Goal: Task Accomplishment & Management: Complete application form

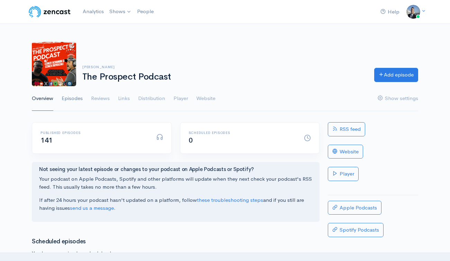
click at [72, 100] on link "Episodes" at bounding box center [72, 98] width 21 height 25
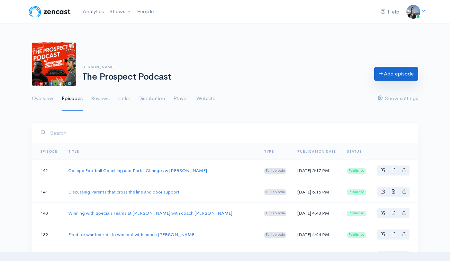
click at [384, 73] on link "Add episode" at bounding box center [396, 74] width 44 height 14
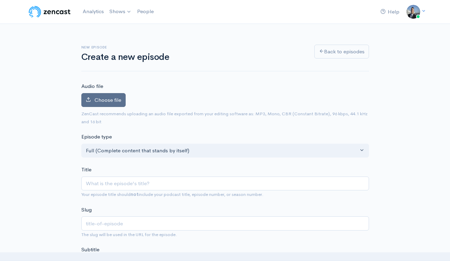
click at [99, 96] on label "Choose file" at bounding box center [103, 100] width 44 height 14
click at [0, 0] on input "Choose file" at bounding box center [0, 0] width 0 height 0
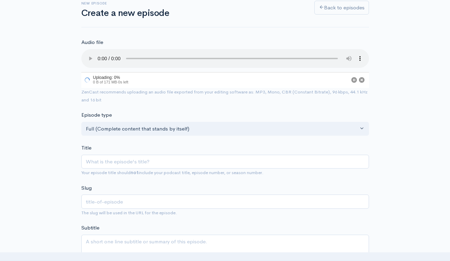
scroll to position [61, 0]
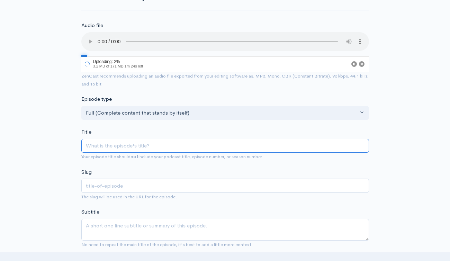
click at [198, 142] on input "Title" at bounding box center [225, 146] width 288 height 14
paste input "From Ivy League To Prep School With [PERSON_NAME] [PERSON_NAME]"
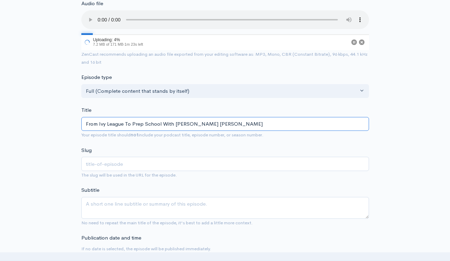
scroll to position [123, 0]
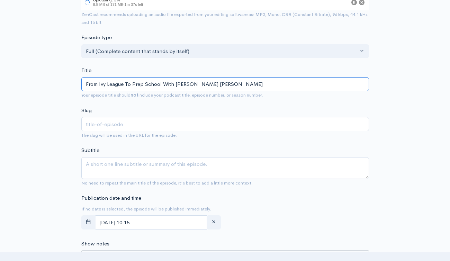
type input "From Ivy League To Prep School With [PERSON_NAME] [PERSON_NAME]"
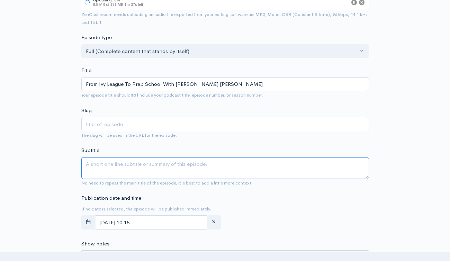
type input "from-ivy-league-to-prep-school-with-peddie-hc-mark-fabish"
click at [142, 168] on textarea "Subtitle" at bounding box center [225, 168] width 288 height 22
paste textarea "From Ivy League To Prep School With [PERSON_NAME] [PERSON_NAME]"
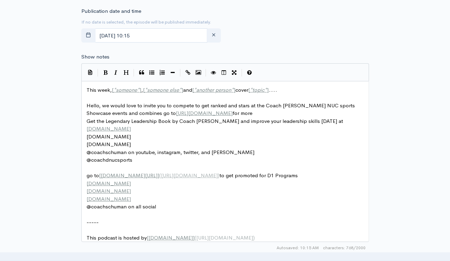
scroll to position [311, 0]
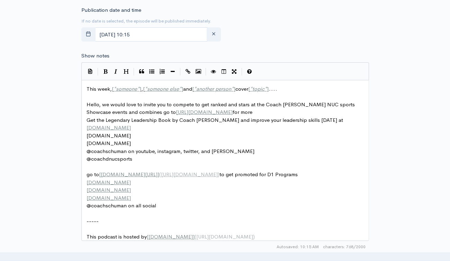
type textarea "From Ivy League To Prep School With [PERSON_NAME] [PERSON_NAME]"
click at [96, 89] on span "This week, [ * someone * ] , [ * someone else * ] and [ * another person * ] co…" at bounding box center [182, 89] width 191 height 7
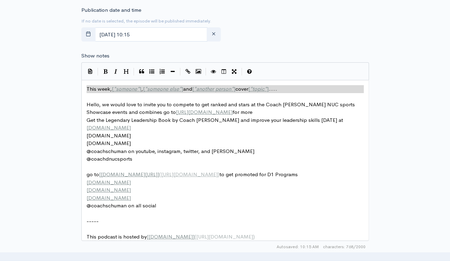
type textarea "​This week, [*someone*], [*someone else*] and [*another person*] cover [*topic*…"
paste textarea
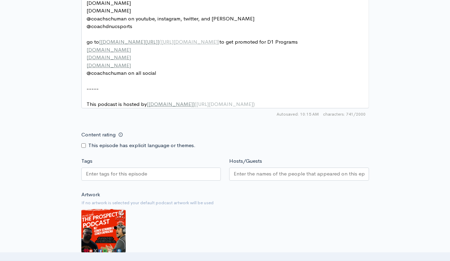
scroll to position [481, 0]
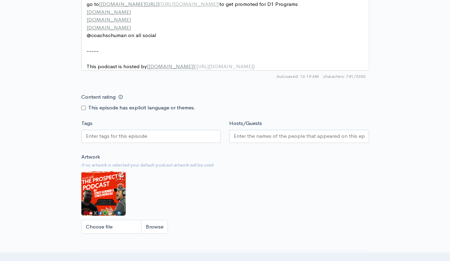
click at [153, 143] on div at bounding box center [151, 136] width 140 height 13
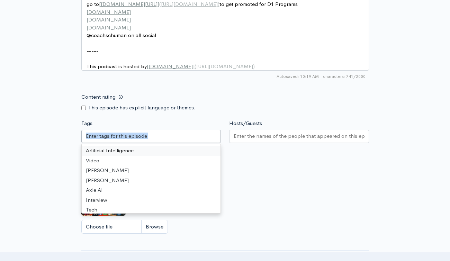
click at [131, 140] on input "Tags" at bounding box center [117, 136] width 62 height 8
paste input "From Ivy League To Prep School With [PERSON_NAME] [PERSON_NAME]"
type input "From Ivy League To Prep School With [PERSON_NAME] [PERSON_NAME]"
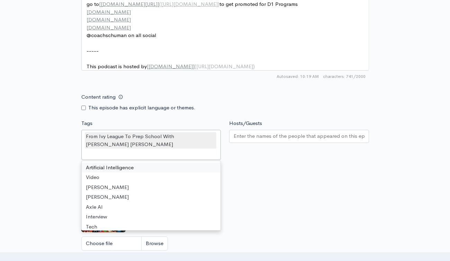
scroll to position [0, 0]
click at [321, 182] on div "Artwork If no artwork is selected your default podcast artwork will be used Cho…" at bounding box center [225, 212] width 288 height 85
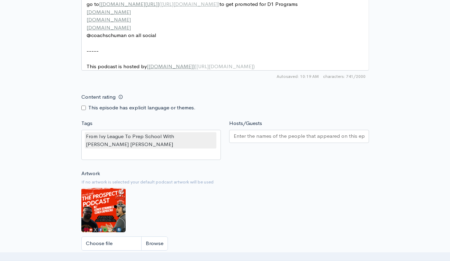
click at [288, 140] on input "Hosts/Guests" at bounding box center [299, 136] width 131 height 8
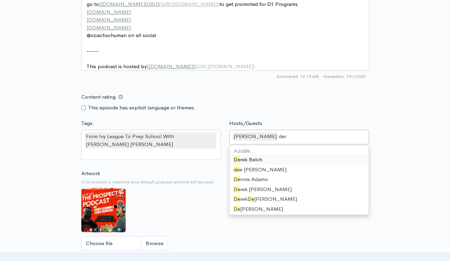
type input "dere"
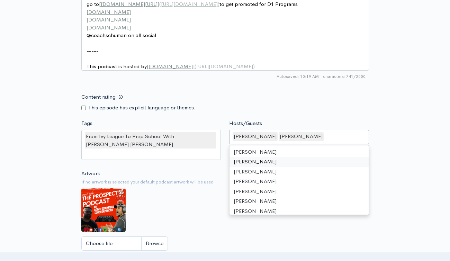
click at [343, 143] on div "David Schuman Derek Depascale" at bounding box center [299, 137] width 140 height 15
type input "m"
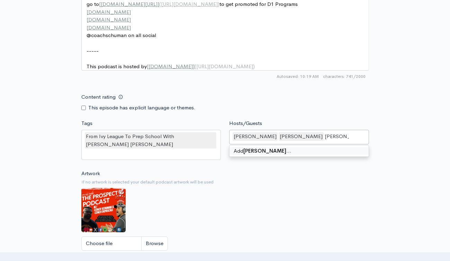
scroll to position [497, 0]
type input "[PERSON_NAME]"
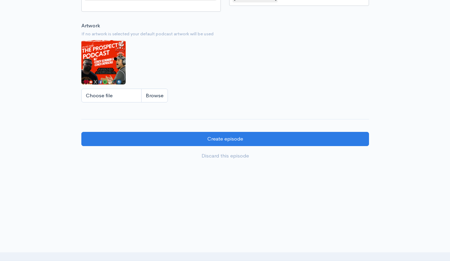
scroll to position [650, 0]
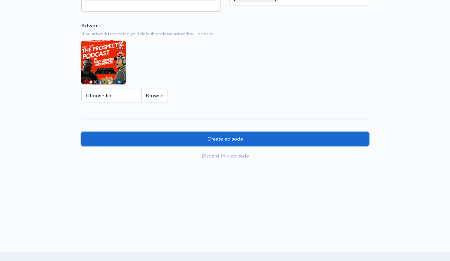
drag, startPoint x: 295, startPoint y: 134, endPoint x: 310, endPoint y: 134, distance: 14.9
click at [299, 134] on input "Create episode" at bounding box center [225, 139] width 288 height 14
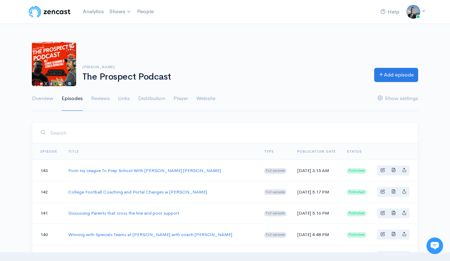
click at [343, 83] on div "David Schuman The Prospect Podcast Add episode" at bounding box center [225, 64] width 395 height 44
click at [394, 74] on link "Add episode" at bounding box center [396, 74] width 44 height 14
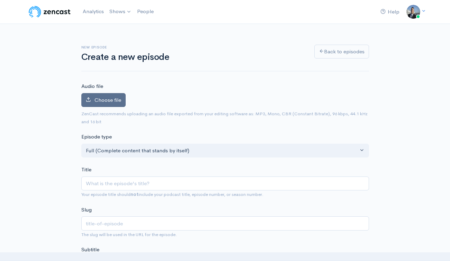
click at [108, 103] on label "Choose file" at bounding box center [103, 100] width 44 height 14
click at [0, 0] on input "Choose file" at bounding box center [0, 0] width 0 height 0
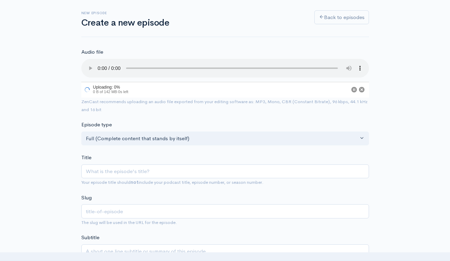
scroll to position [56, 0]
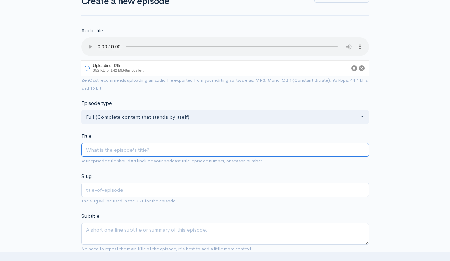
click at [141, 155] on input "Title" at bounding box center [225, 150] width 288 height 14
paste input "The 3 Safety Defense System with Coach [PERSON_NAME]"
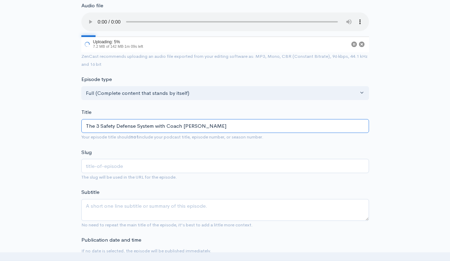
scroll to position [108, 0]
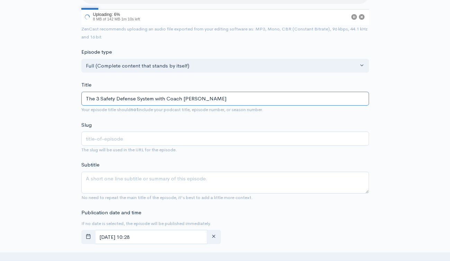
type input "The 3 Safety Defense System with Coach [PERSON_NAME]"
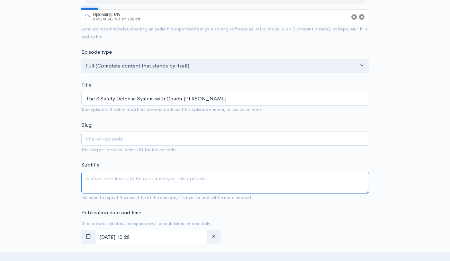
type input "the-3-safety-defense-system-with-coach-pj-gibbs"
click at [179, 187] on textarea "Subtitle" at bounding box center [225, 183] width 288 height 22
paste textarea "The 3 Safety Defense System with Coach [PERSON_NAME]"
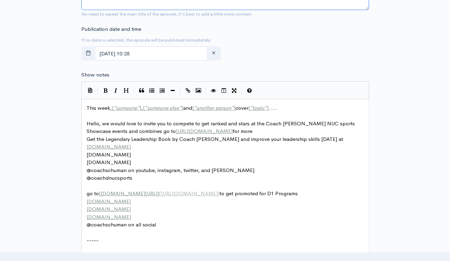
scroll to position [292, 0]
type textarea "The 3 Safety Defense System with Coach [PERSON_NAME]"
click at [94, 107] on span "This week, [ * someone * ] , [ * someone else * ] and [ * another person * ] co…" at bounding box center [182, 107] width 191 height 7
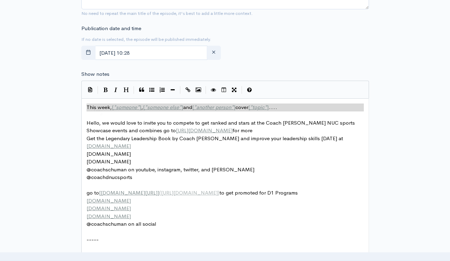
type textarea "​This week, [*someone*], [*someone else*] and [*another person*] cover [*topic*…"
paste textarea
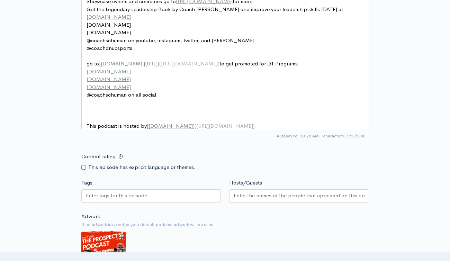
scroll to position [422, 0]
click at [119, 197] on input "Tags" at bounding box center [117, 195] width 62 height 8
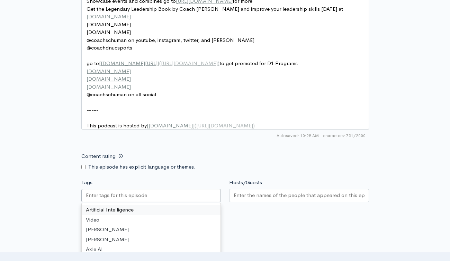
paste input "The 3 Safety Defense System with Coach [PERSON_NAME]"
type input "The 3 Safety Defense System with Coach [PERSON_NAME]"
click at [319, 227] on small "If no artwork is selected your default podcast artwork will be used" at bounding box center [225, 225] width 288 height 7
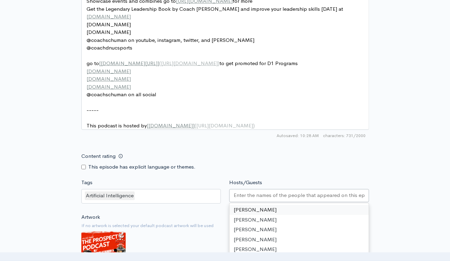
click at [278, 199] on input "Hosts/Guests" at bounding box center [299, 195] width 131 height 8
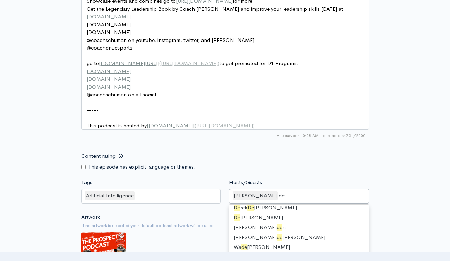
scroll to position [9, 0]
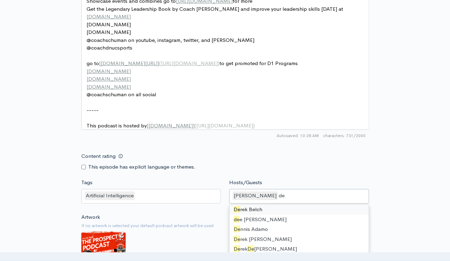
type input "der"
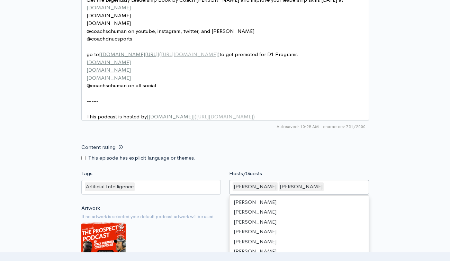
scroll to position [321, 0]
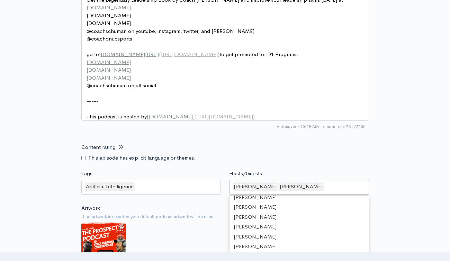
click at [335, 195] on div "David Schuman Derek Depascale" at bounding box center [299, 187] width 140 height 15
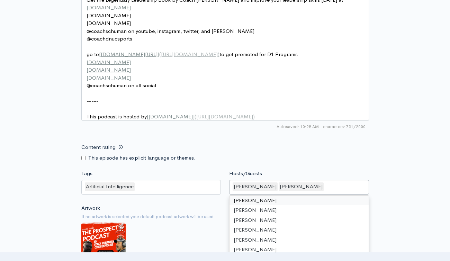
scroll to position [446, 0]
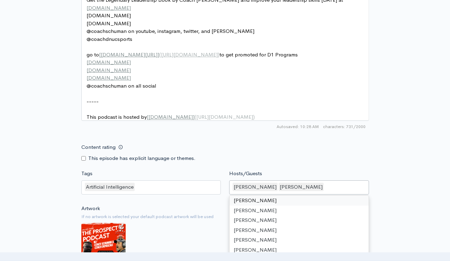
click at [335, 195] on div "David Schuman Derek Depascale" at bounding box center [299, 187] width 140 height 15
type input "s"
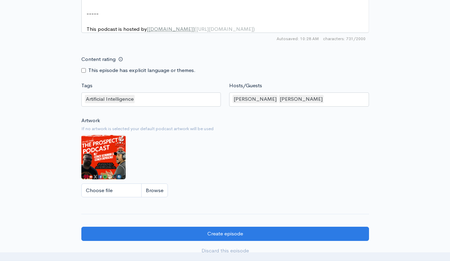
scroll to position [550, 0]
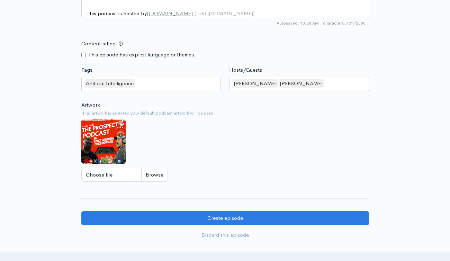
click at [340, 90] on div "David Schuman Derek Depascale" at bounding box center [299, 84] width 140 height 15
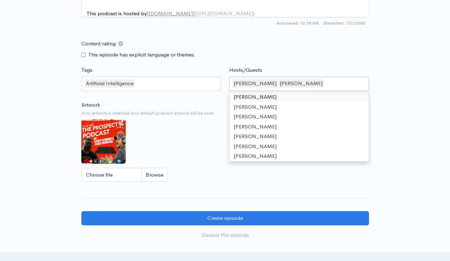
click at [186, 88] on div "Artificial Intelligence" at bounding box center [151, 84] width 140 height 15
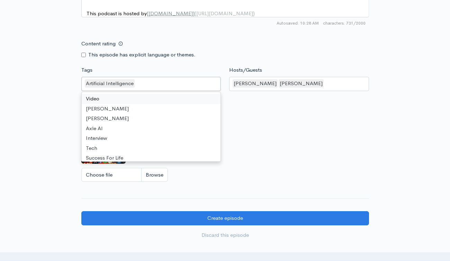
type input "\"
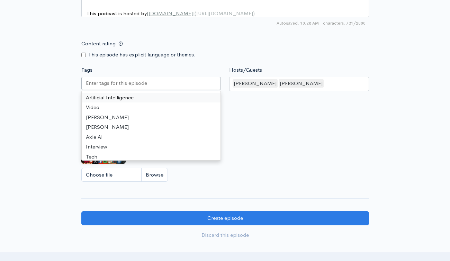
paste input "The 3 Safety Defense System with Coach [PERSON_NAME]"
type input "The 3 Safety Defense System with Coach [PERSON_NAME]"
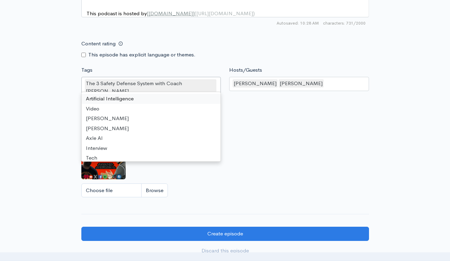
click at [333, 91] on div "David Schuman Derek Depascale" at bounding box center [299, 84] width 140 height 15
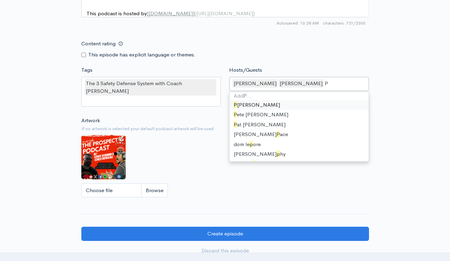
type input "PJ"
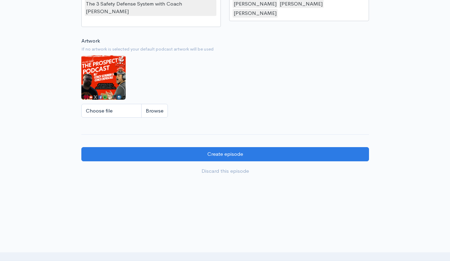
scroll to position [634, 0]
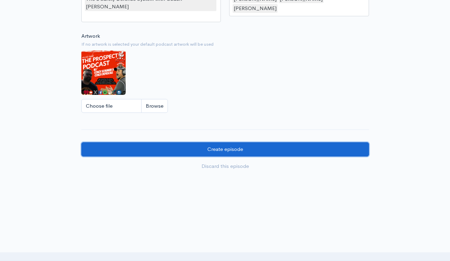
click at [277, 142] on input "Create episode" at bounding box center [225, 149] width 288 height 14
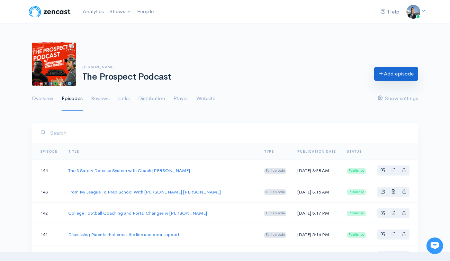
click at [388, 76] on link "Add episode" at bounding box center [396, 74] width 44 height 14
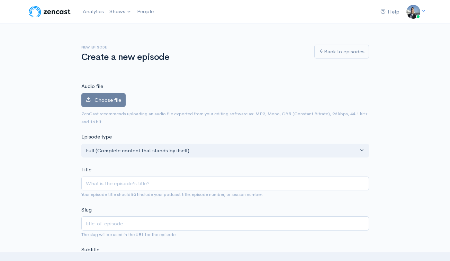
click at [132, 189] on input "Title" at bounding box center [225, 184] width 288 height 14
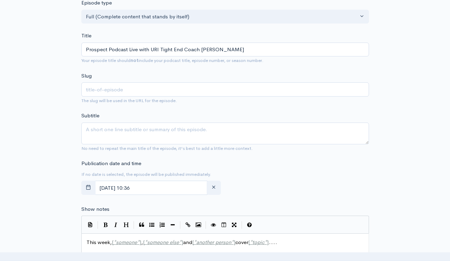
type input "Prospect Podcast Live with URI Tight End Coach [PERSON_NAME]"
type input "prospect-podcast-live-with-uri-tight-end-coach-adam-griggs"
click at [110, 145] on span "No need to repeat the main title of the episode, it's best to add a little more…" at bounding box center [225, 148] width 288 height 8
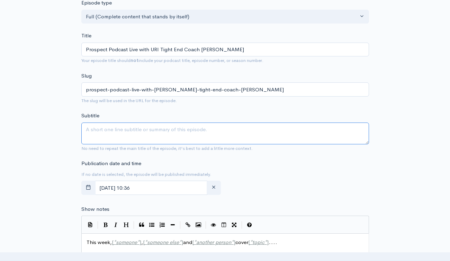
click at [114, 135] on textarea "Subtitle" at bounding box center [225, 134] width 288 height 22
paste textarea "Prospect Podcast Live with URI Tight End Coach [PERSON_NAME]"
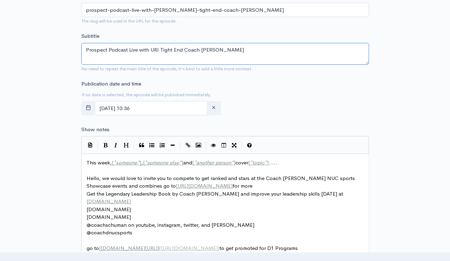
scroll to position [271, 0]
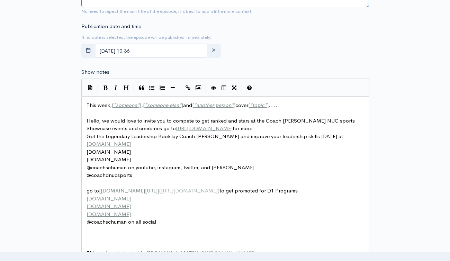
type textarea "Prospect Podcast Live with URI Tight End Coach [PERSON_NAME]"
click at [101, 106] on span "This week, [ * someone * ] , [ * someone else * ] and [ * another person * ] co…" at bounding box center [182, 105] width 191 height 7
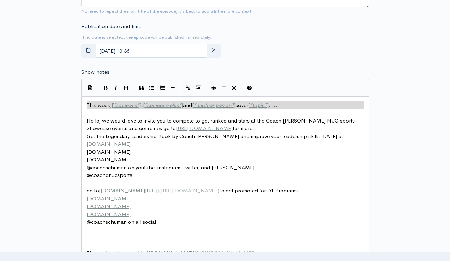
type textarea "​This week, [*someone*], [*someone else*] and [*another person*] cover [*topic*…"
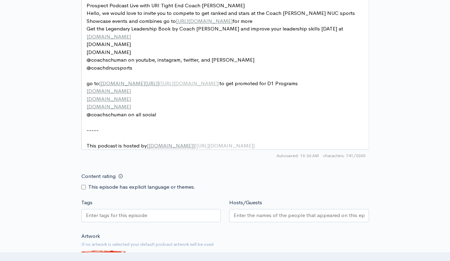
scroll to position [492, 0]
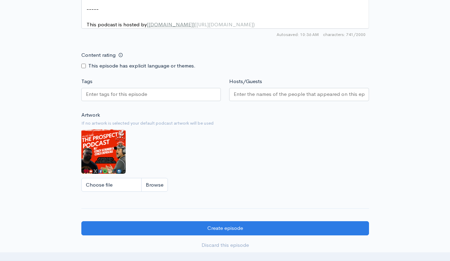
click at [133, 98] on input "Tags" at bounding box center [117, 94] width 62 height 8
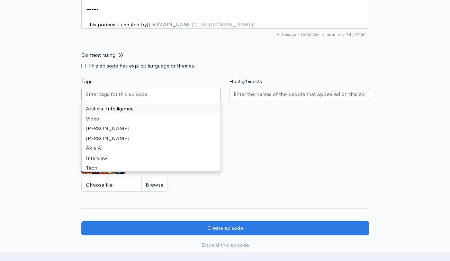
paste input "Prospect Podcast Live with URI Tight End Coach [PERSON_NAME]"
type input "Prospect Podcast Live with URI Tight End Coach [PERSON_NAME]"
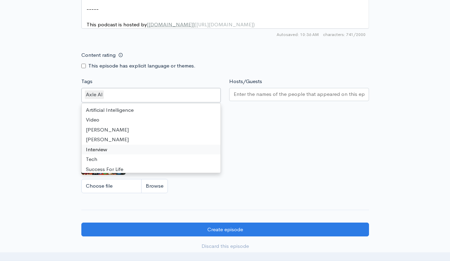
scroll to position [0, 0]
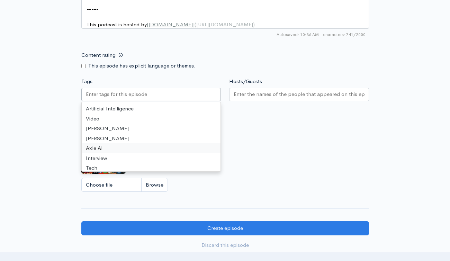
paste input "Prospect Podcast Live with URI Tight End Coach [PERSON_NAME]"
type input "Prospect Podcast Live with URI Tight End Coach [PERSON_NAME]"
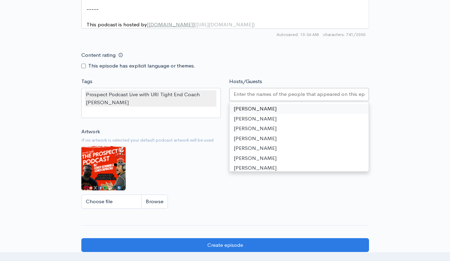
click at [266, 98] on input "Hosts/Guests" at bounding box center [299, 94] width 131 height 8
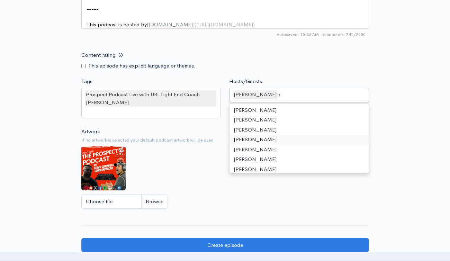
type input "de"
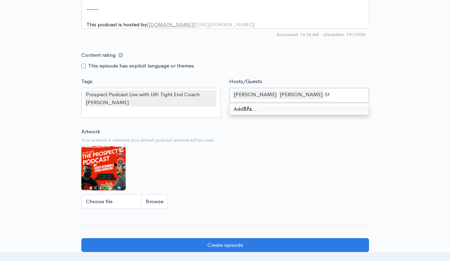
type input "S"
type input "Adam Griggs"
click at [271, 109] on div "Add Adam Griggs …" at bounding box center [299, 109] width 139 height 11
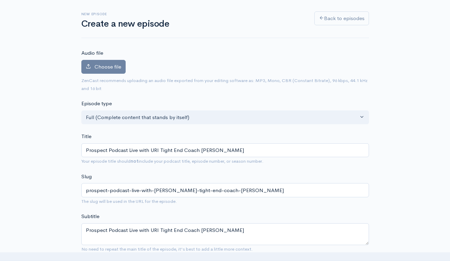
scroll to position [56, 0]
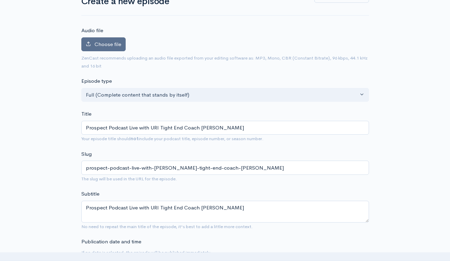
click at [108, 47] on span "Choose file" at bounding box center [108, 44] width 27 height 7
click at [0, 0] on input "Choose file" at bounding box center [0, 0] width 0 height 0
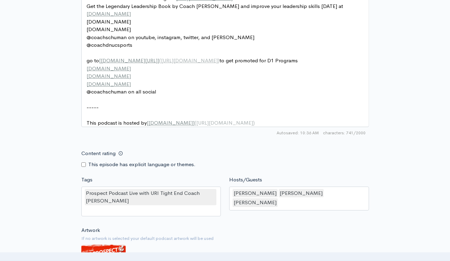
scroll to position [574, 0]
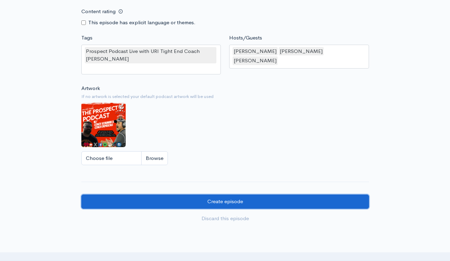
click at [242, 206] on input "Create episode" at bounding box center [225, 202] width 288 height 14
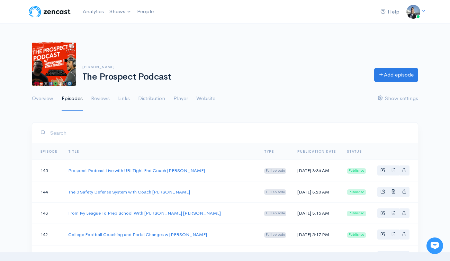
click at [332, 37] on div "[PERSON_NAME] The Prospect Podcast Add episode Overview Episodes Reviews Links …" at bounding box center [225, 73] width 386 height 78
click at [390, 74] on link "Add episode" at bounding box center [396, 74] width 44 height 14
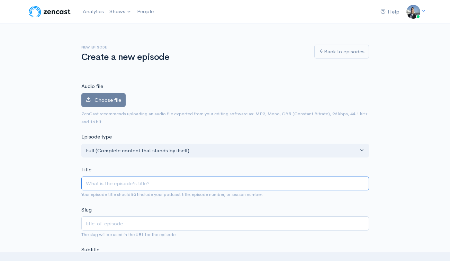
paste input "Prospect Podcast with Guest Cedar Creek Head Coach [PERSON_NAME] [PERSON_NAME]"
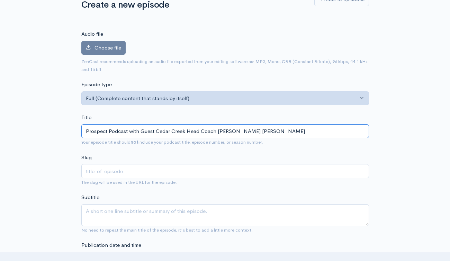
scroll to position [53, 0]
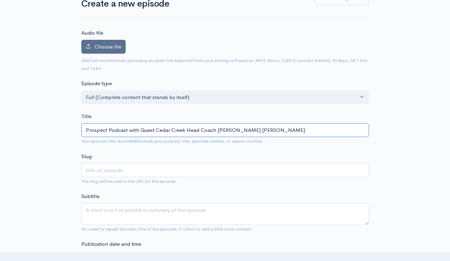
type input "Prospect Podcast with Guest Cedar Creek Head Coach [PERSON_NAME] [PERSON_NAME]"
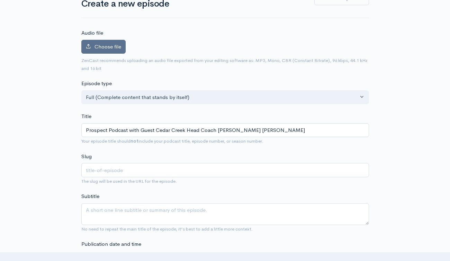
type input "prospect-podcast-with-guest-cedar-creek-head-coach-jimmy-melody"
click at [114, 44] on span "Choose file" at bounding box center [108, 46] width 27 height 7
click at [0, 0] on input "Choose file" at bounding box center [0, 0] width 0 height 0
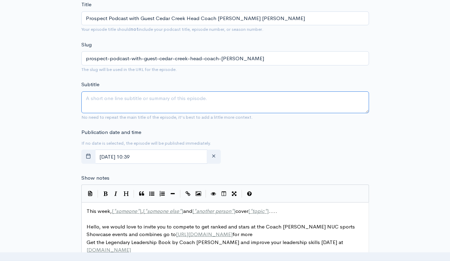
scroll to position [188, 0]
click at [140, 100] on textarea "Subtitle" at bounding box center [225, 102] width 288 height 22
paste textarea "Prospect Podcast with Guest Cedar Creek Head Coach [PERSON_NAME] [PERSON_NAME]"
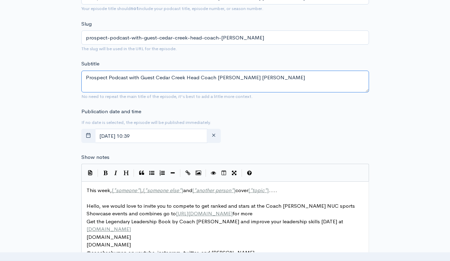
scroll to position [245, 0]
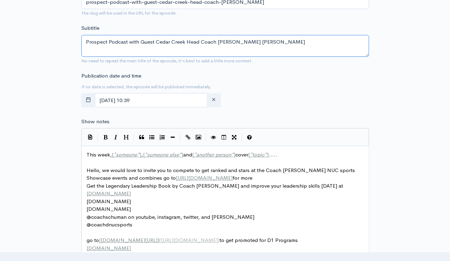
type textarea "Prospect Podcast with Guest Cedar Creek Head Coach [PERSON_NAME] [PERSON_NAME]"
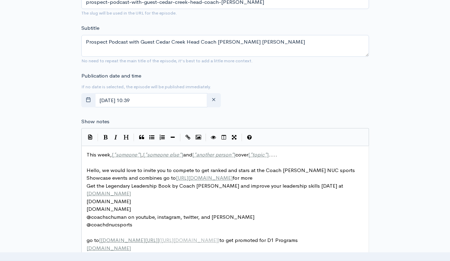
scroll to position [2, 0]
click at [101, 156] on span "This week, [ * someone * ] , [ * someone else * ] and [ * another person * ] co…" at bounding box center [182, 154] width 191 height 7
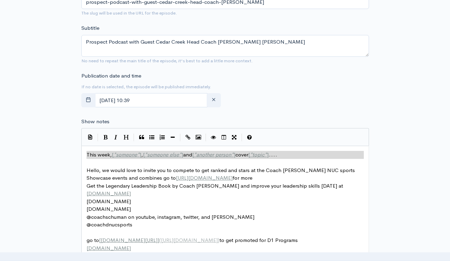
type textarea "​This week, [*someone*], [*someone else*] and [*another person*] cover [*topic*…"
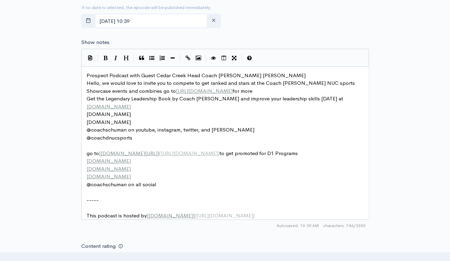
scroll to position [446, 0]
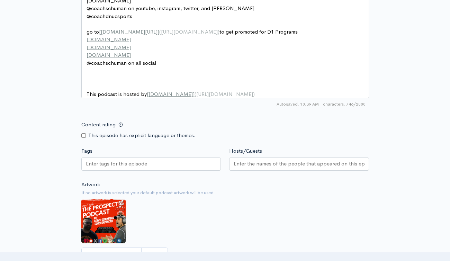
click at [153, 167] on div at bounding box center [151, 164] width 140 height 13
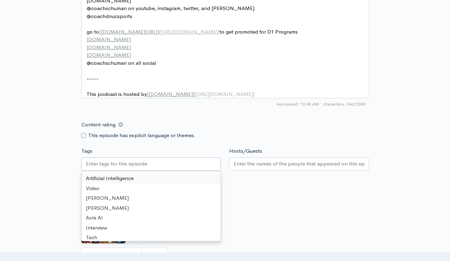
paste input "Prospect Podcast with Guest Cedar Creek Head Coach [PERSON_NAME] [PERSON_NAME]"
type input "Prospect Podcast with Guest Cedar Creek Head Coach [PERSON_NAME] [PERSON_NAME]"
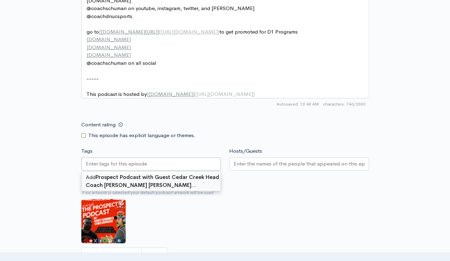
drag, startPoint x: 138, startPoint y: 188, endPoint x: 164, endPoint y: 182, distance: 27.3
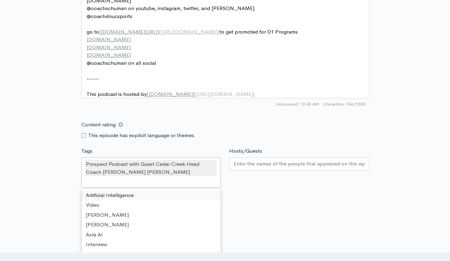
click at [260, 166] on input "Hosts/Guests" at bounding box center [299, 164] width 131 height 8
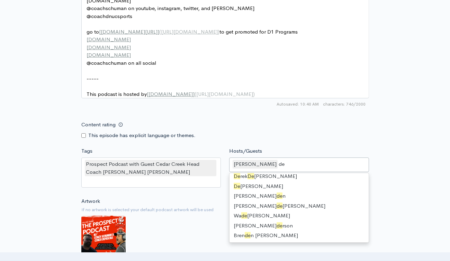
scroll to position [9, 0]
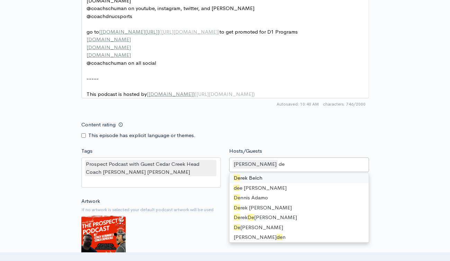
type input "der"
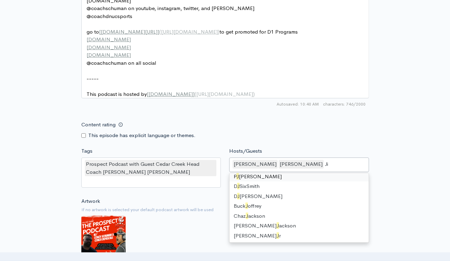
scroll to position [0, 0]
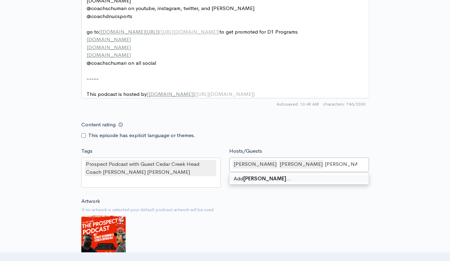
type input "Jimmy Melody"
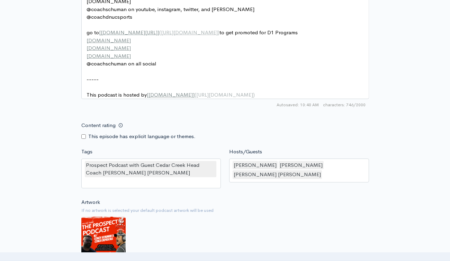
scroll to position [586, 0]
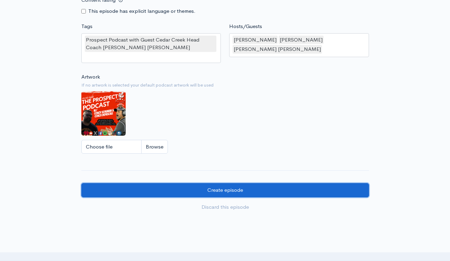
click at [222, 197] on input "Create episode" at bounding box center [225, 190] width 288 height 14
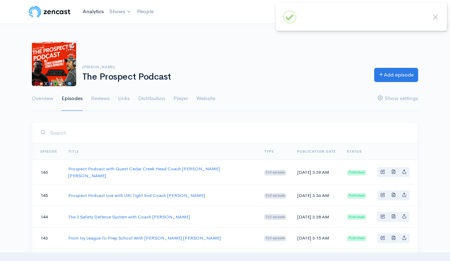
click at [91, 12] on link "Analytics" at bounding box center [93, 11] width 27 height 15
